Goal: Task Accomplishment & Management: Complete application form

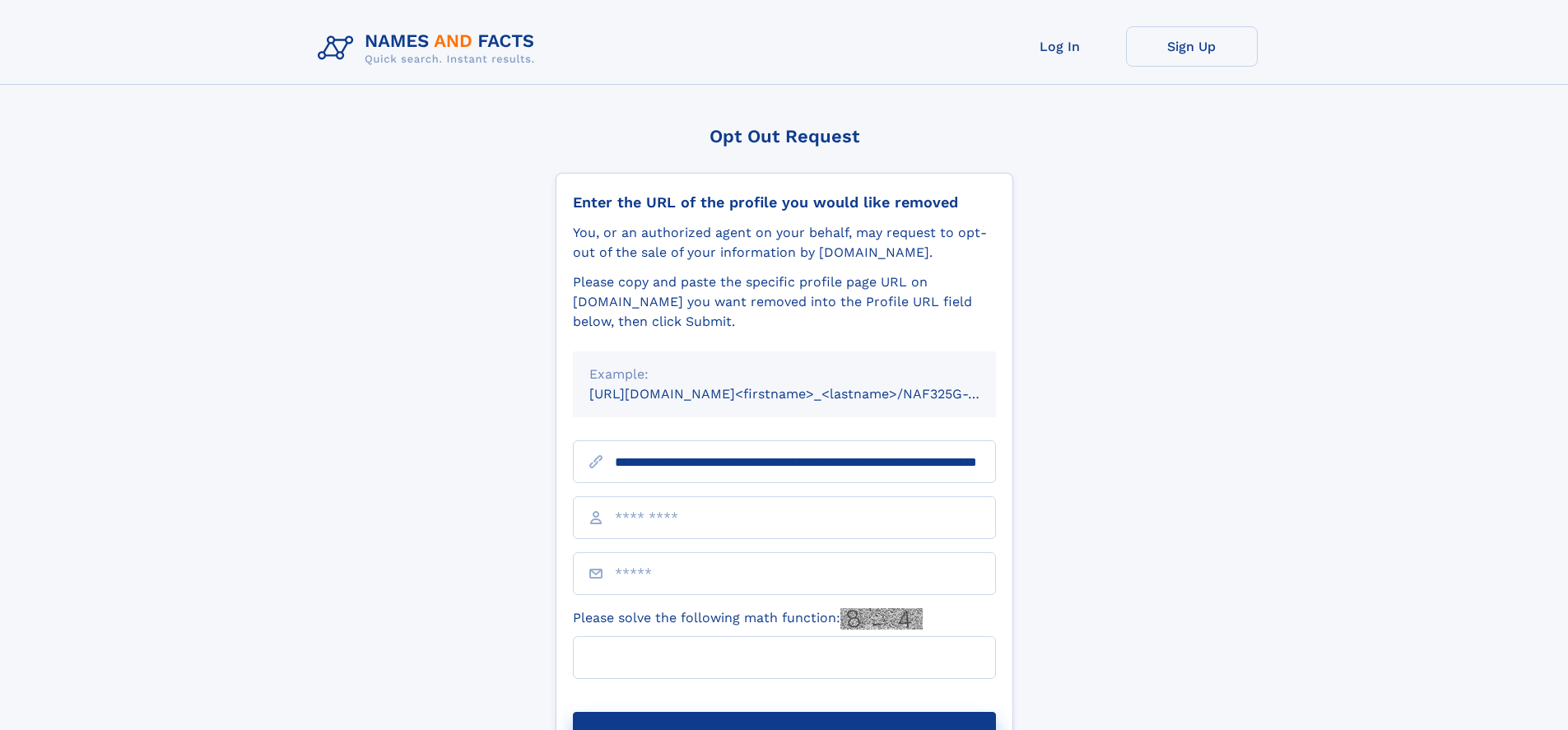
scroll to position [0, 159]
type input "**********"
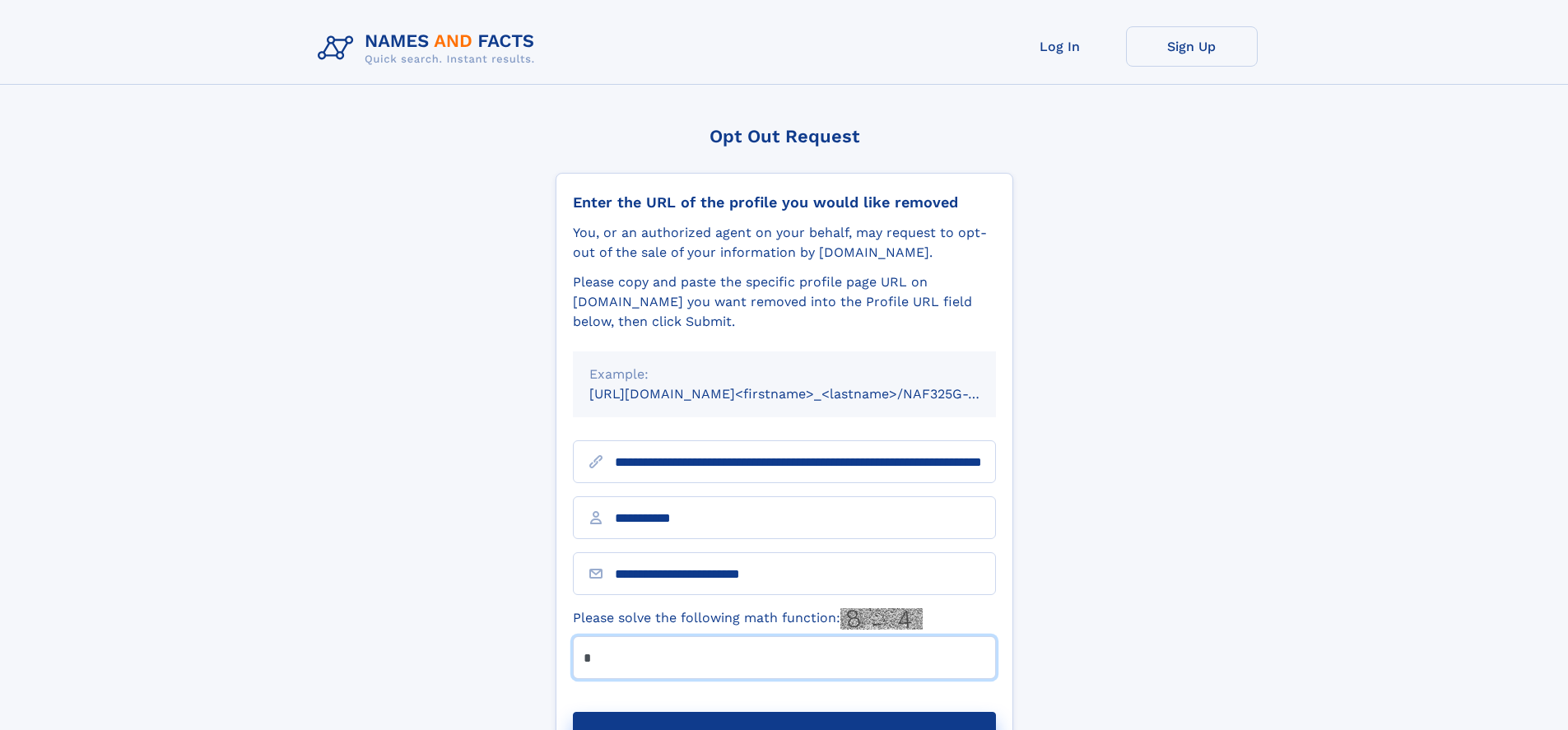
type input "*"
click at [783, 712] on button "Submit Opt Out Request" at bounding box center [784, 738] width 423 height 53
